Goal: Transaction & Acquisition: Purchase product/service

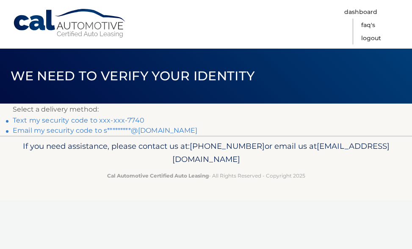
click at [108, 120] on link "Text my security code to xxx-xxx-7740" at bounding box center [79, 120] width 132 height 8
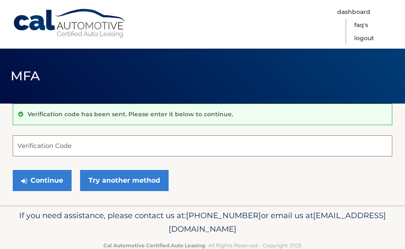
click at [106, 143] on input "Verification Code" at bounding box center [202, 145] width 379 height 21
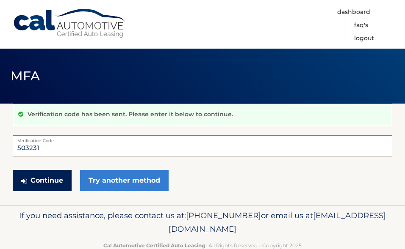
type input "503231"
click at [53, 176] on button "Continue" at bounding box center [42, 180] width 59 height 21
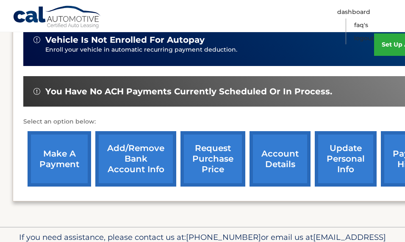
scroll to position [214, 0]
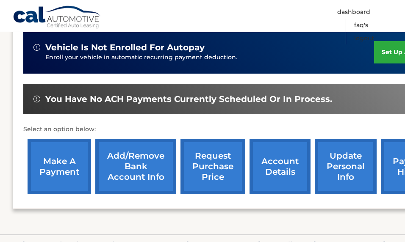
click at [65, 183] on link "make a payment" at bounding box center [59, 166] width 63 height 55
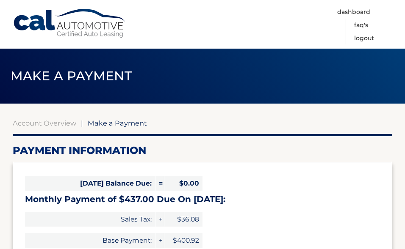
select select "ZjQ5NDFkNjAtYWQ3NS00NjYxLTk3NWEtOWQwOWQzMjk2OWRj"
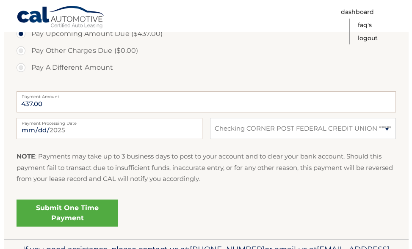
scroll to position [305, 0]
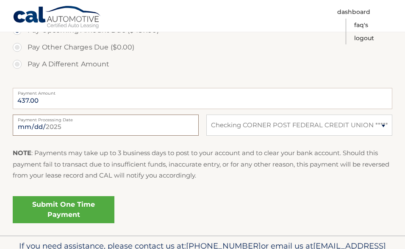
click at [190, 116] on input "[DATE]" at bounding box center [106, 125] width 186 height 21
click at [200, 162] on p "NOTE : Payments may take up to 3 business days to post to your account and to c…" at bounding box center [202, 164] width 379 height 33
click at [52, 196] on link "Submit One Time Payment" at bounding box center [64, 209] width 102 height 27
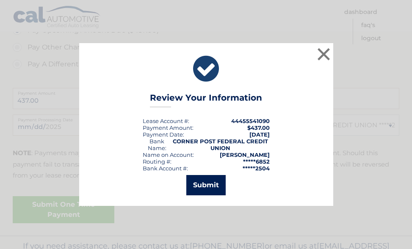
click at [210, 181] on button "Submit" at bounding box center [205, 185] width 39 height 20
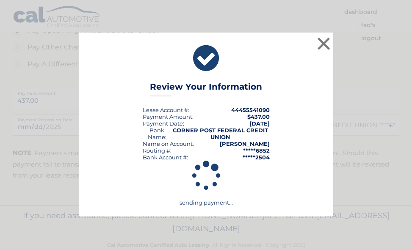
scroll to position [303, 0]
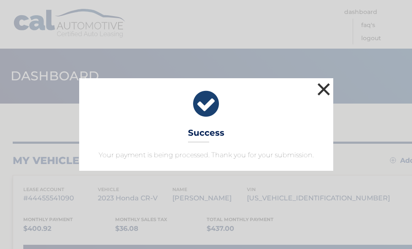
click at [320, 94] on button "×" at bounding box center [323, 89] width 17 height 17
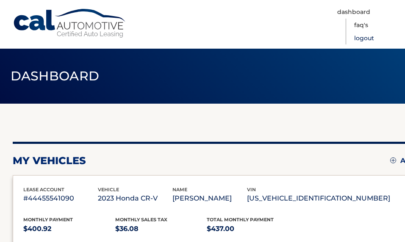
click at [369, 36] on link "Logout" at bounding box center [364, 38] width 20 height 13
